Goal: Transaction & Acquisition: Subscribe to service/newsletter

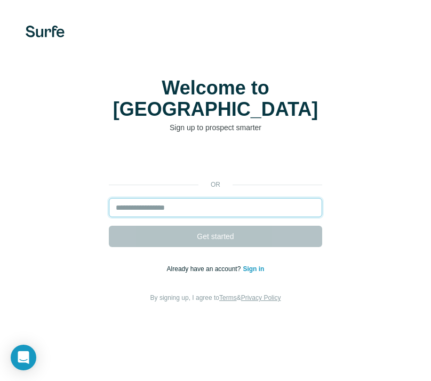
click at [200, 198] on input "email" at bounding box center [215, 207] width 213 height 19
type input "**********"
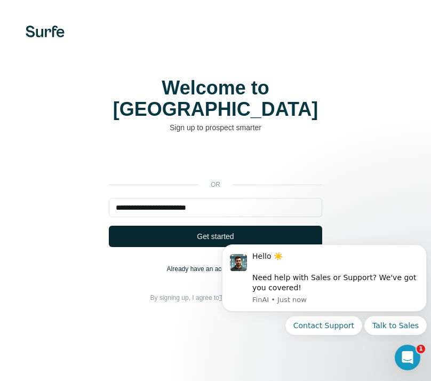
click at [204, 231] on span "Get started" at bounding box center [215, 236] width 37 height 11
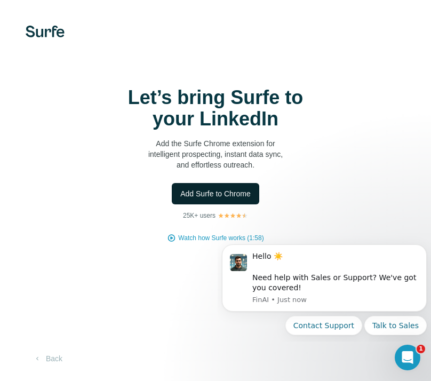
click at [231, 195] on span "Add Surfe to Chrome" at bounding box center [215, 193] width 70 height 11
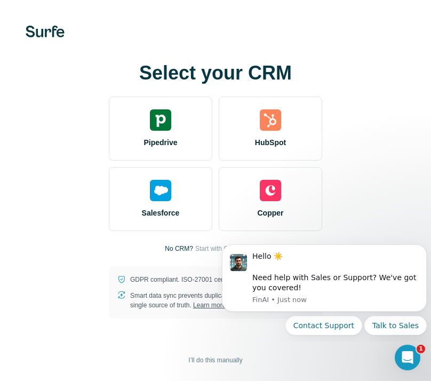
click at [373, 146] on div "Select your CRM Pipedrive HubSpot Salesforce Copper No CRM? Start with Google S…" at bounding box center [215, 190] width 388 height 256
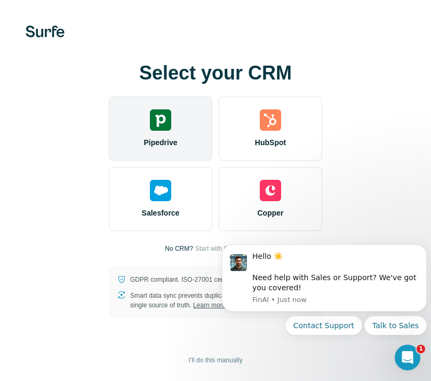
click at [176, 143] on span "Pipedrive" at bounding box center [160, 142] width 34 height 11
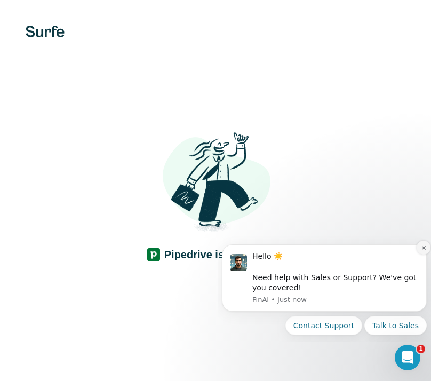
click at [421, 245] on icon "Dismiss notification" at bounding box center [424, 248] width 6 height 6
